Goal: Task Accomplishment & Management: Use online tool/utility

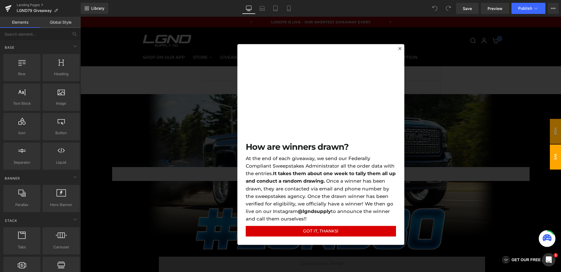
click at [180, 107] on div at bounding box center [320, 144] width 481 height 255
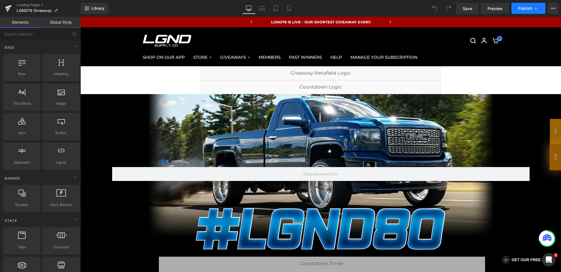
click at [526, 8] on span "Publish" at bounding box center [525, 8] width 14 height 4
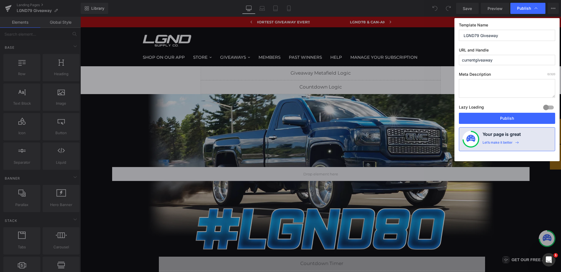
click at [479, 36] on input "LGND79 Giveaway" at bounding box center [507, 35] width 96 height 11
type input "LGND80 Giveaway"
click at [503, 116] on button "Publish" at bounding box center [507, 118] width 96 height 11
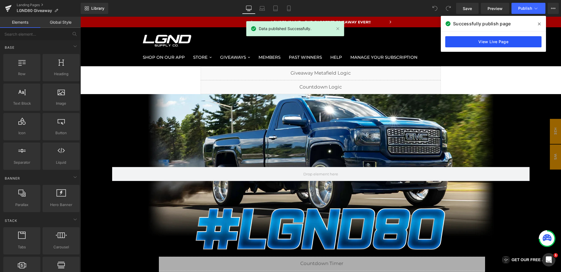
click at [516, 40] on link "View Live Page" at bounding box center [493, 41] width 96 height 11
